Goal: Transaction & Acquisition: Obtain resource

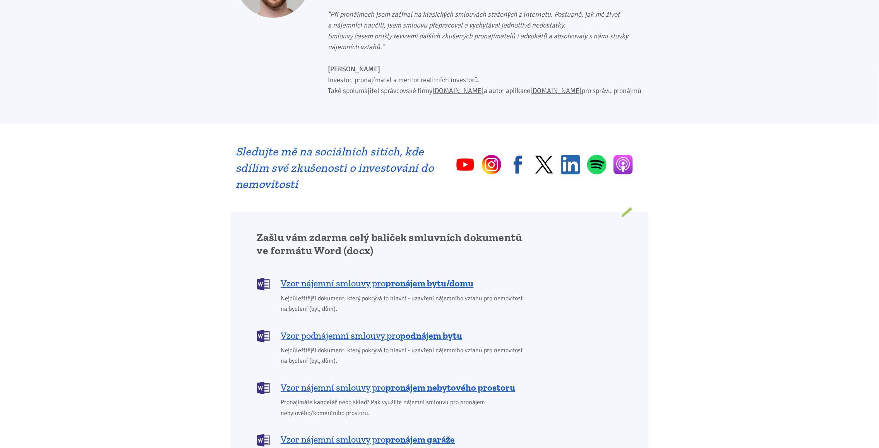
scroll to position [426, 0]
click at [358, 277] on span "Vzor nájemní smlouvy pro pronájem bytu/domu" at bounding box center [377, 283] width 193 height 12
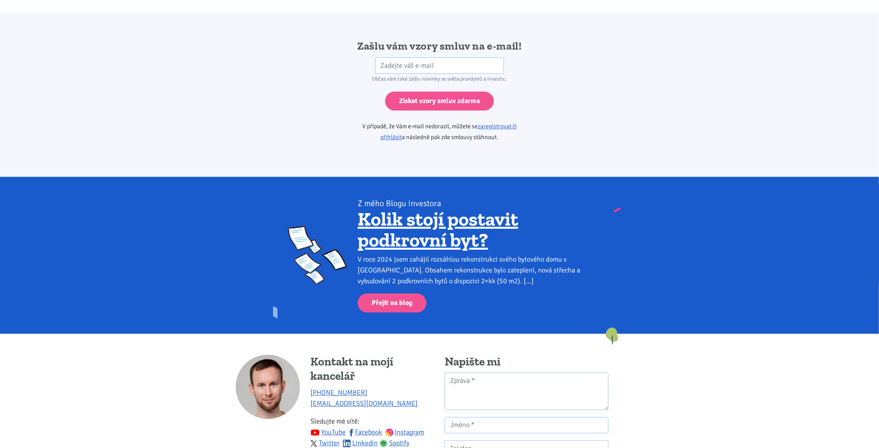
scroll to position [1293, 0]
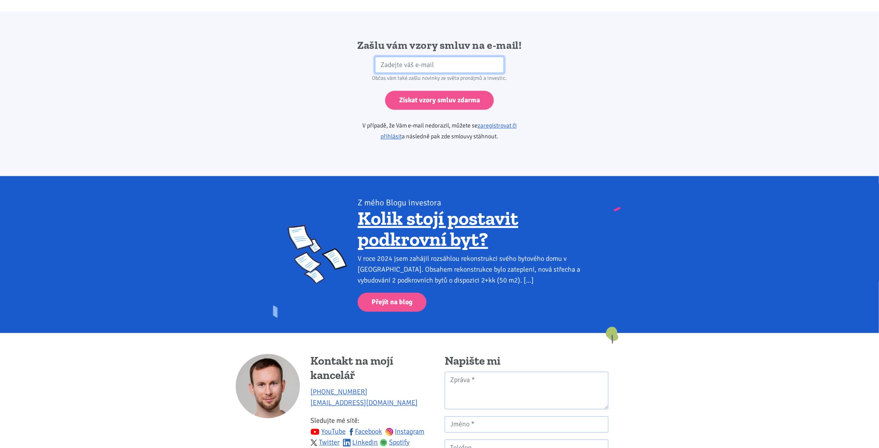
click at [390, 57] on input "email" at bounding box center [439, 65] width 129 height 17
click at [287, 81] on div "Zašlu vám vzory smluv na e-mail! HP Občas vám také zašlu novinky ze světa proná…" at bounding box center [440, 93] width 418 height 110
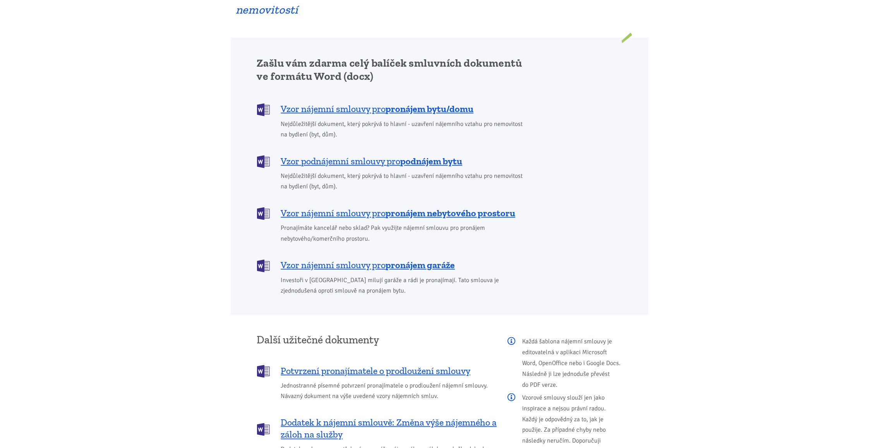
scroll to position [596, 0]
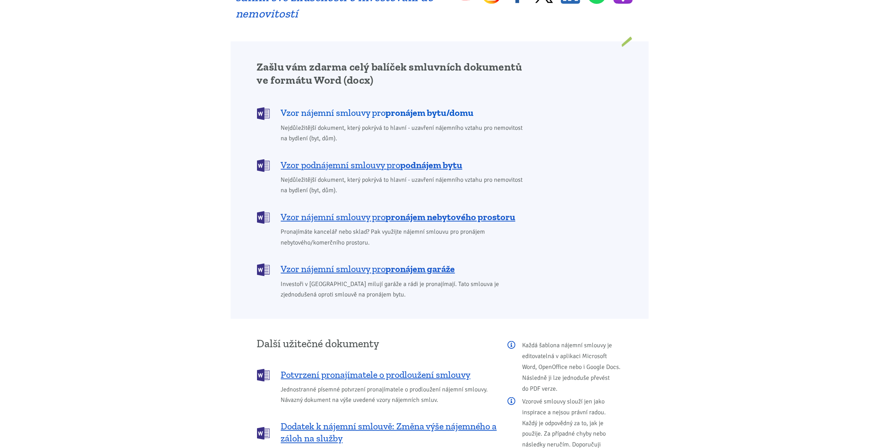
click at [361, 106] on span "Vzor nájemní smlouvy pro pronájem bytu/domu" at bounding box center [377, 112] width 193 height 12
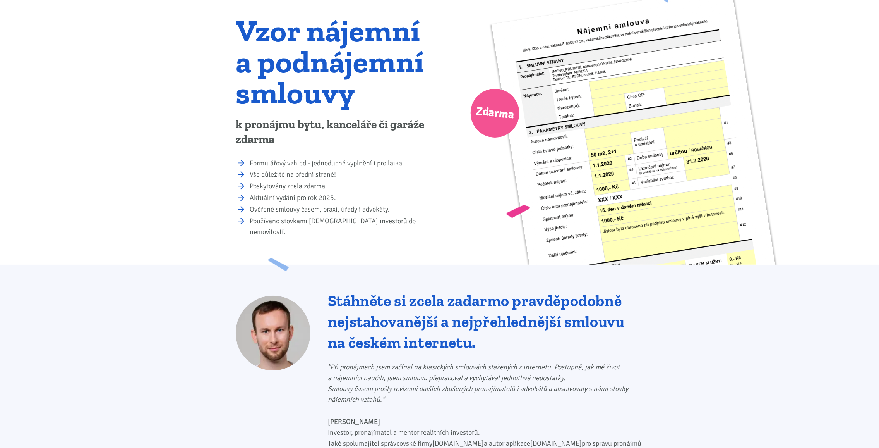
scroll to position [0, 0]
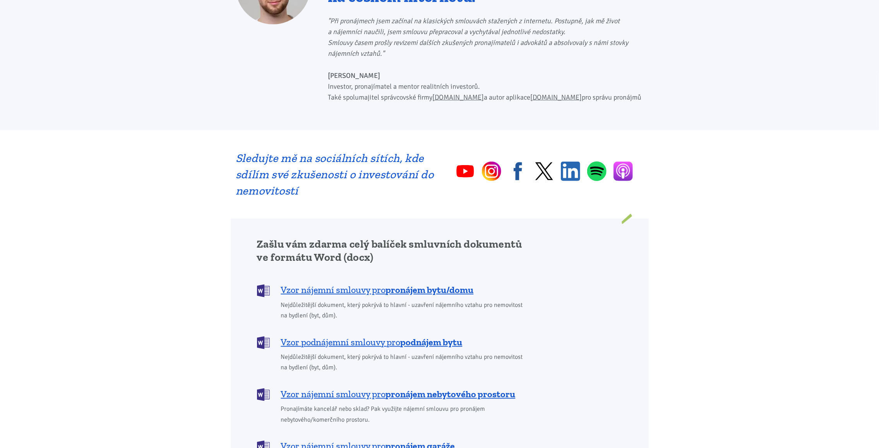
scroll to position [426, 0]
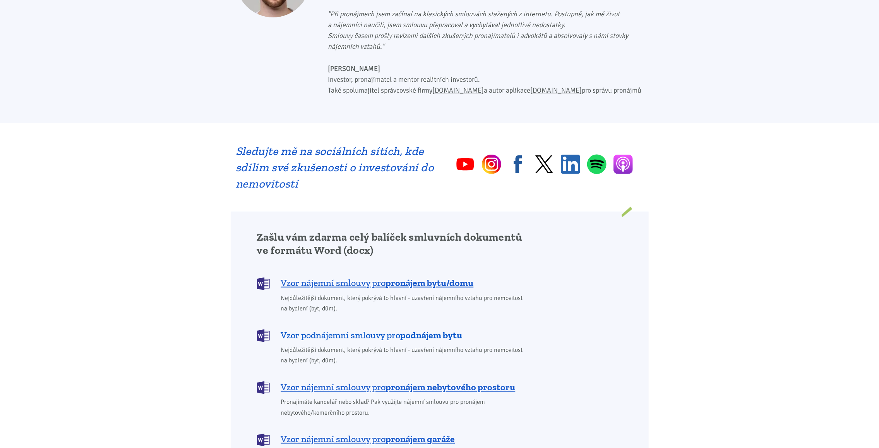
click at [349, 329] on span "Vzor podnájemní smlouvy pro podnájem bytu" at bounding box center [372, 335] width 182 height 12
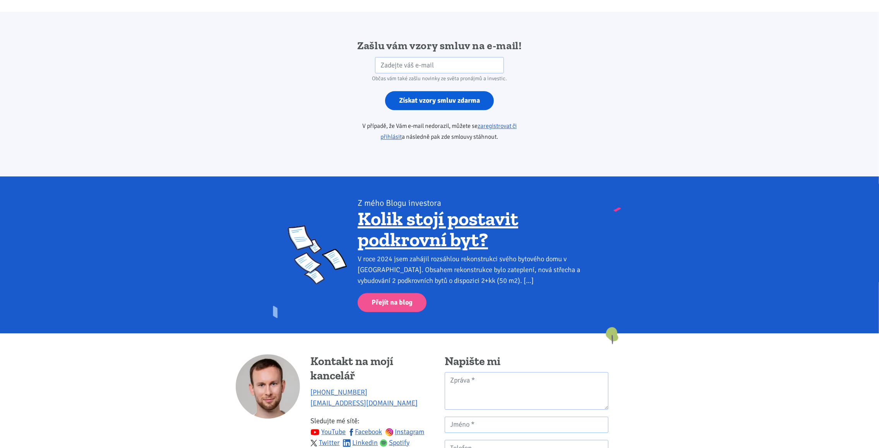
scroll to position [1293, 0]
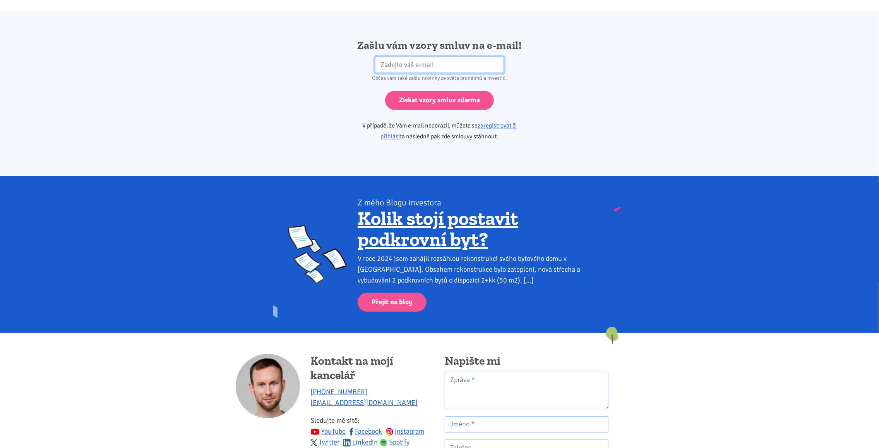
click at [393, 57] on input "email" at bounding box center [439, 65] width 129 height 17
type input "[PERSON_NAME][EMAIL_ADDRESS][DOMAIN_NAME]"
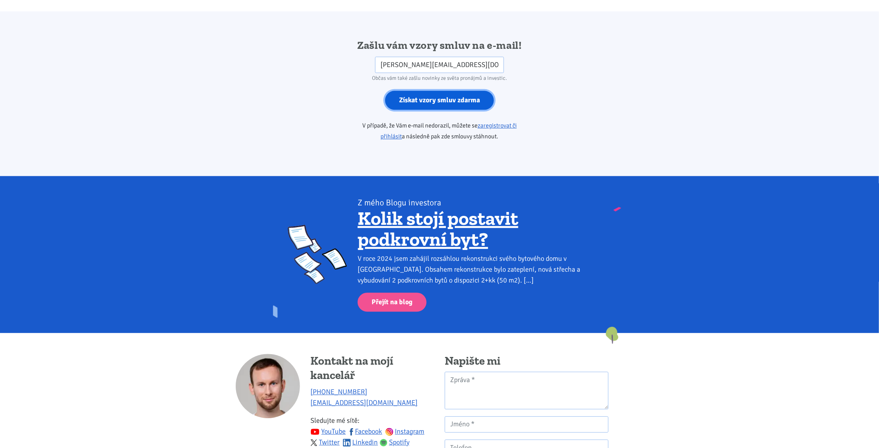
click at [411, 91] on input "Získat vzory smluv zdarma" at bounding box center [439, 100] width 109 height 19
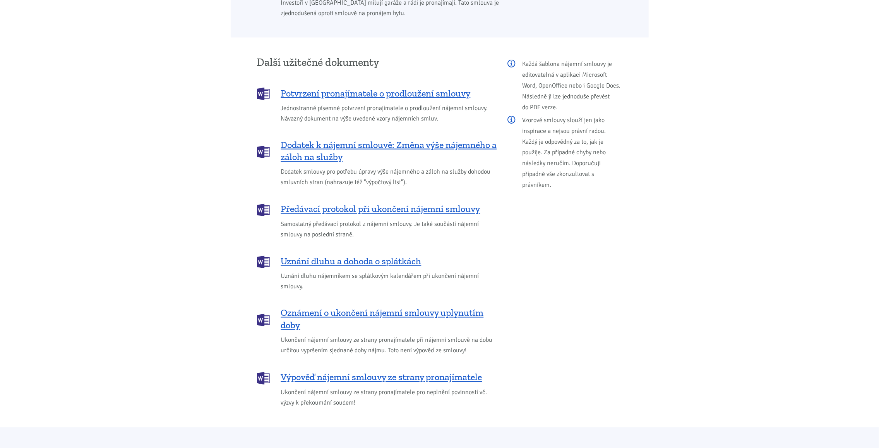
scroll to position [867, 0]
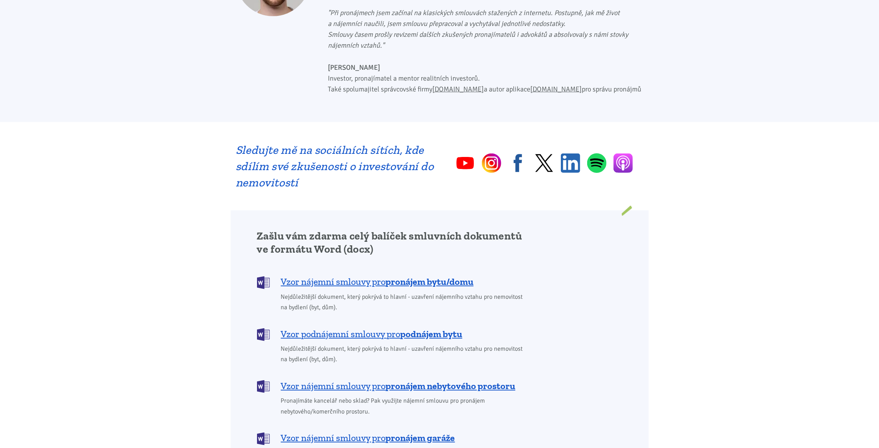
scroll to position [426, 0]
